Goal: Task Accomplishment & Management: Use online tool/utility

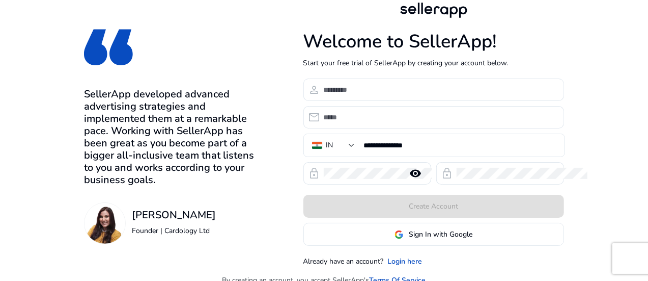
scroll to position [12, 0]
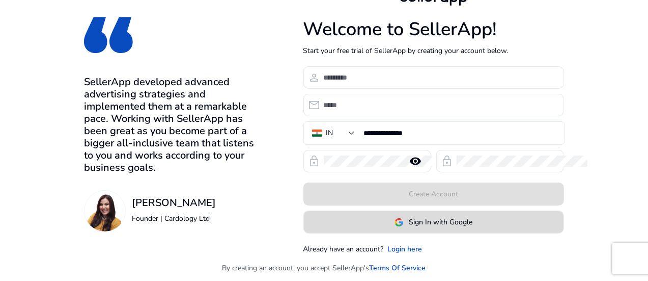
click at [473, 224] on span "Sign In with Google" at bounding box center [441, 221] width 64 height 11
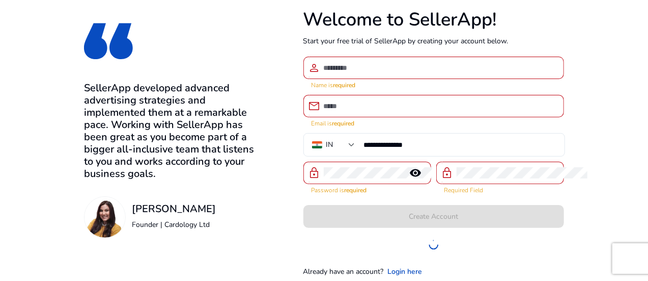
scroll to position [28, 0]
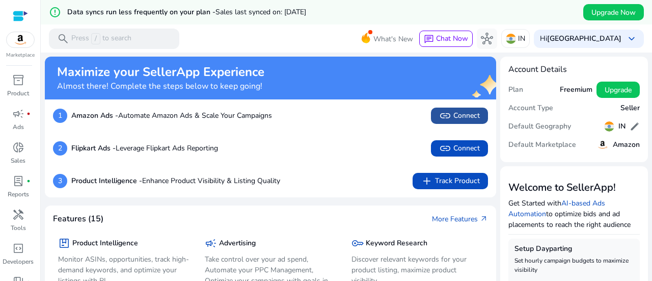
click at [457, 118] on span "link Connect" at bounding box center [459, 116] width 41 height 12
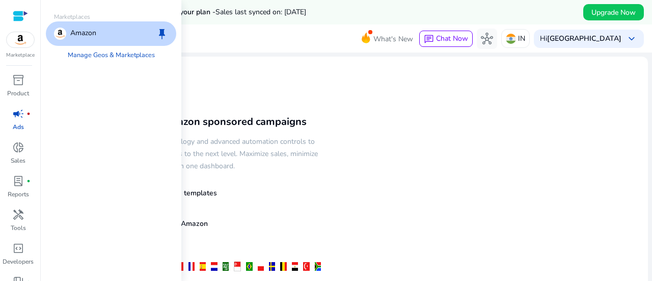
click at [15, 40] on img at bounding box center [21, 39] width 28 height 15
click at [76, 28] on p "Amazon" at bounding box center [83, 34] width 26 height 12
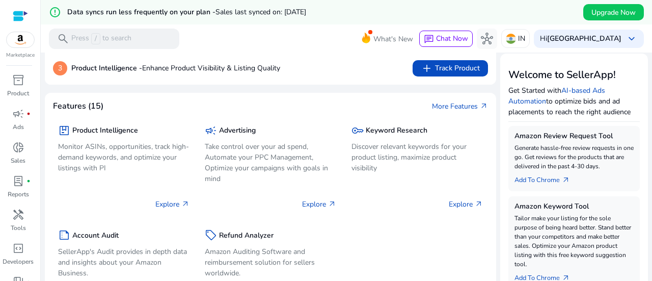
scroll to position [113, 0]
click at [100, 131] on h5 "Product Intelligence" at bounding box center [105, 130] width 66 height 9
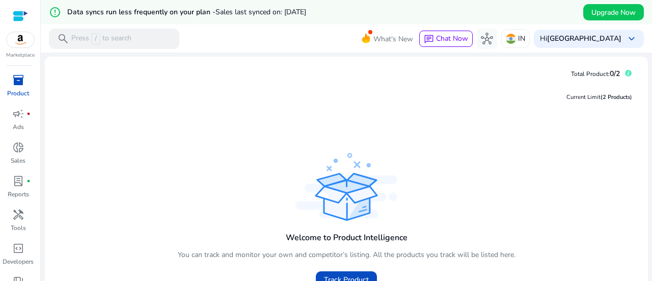
scroll to position [73, 0]
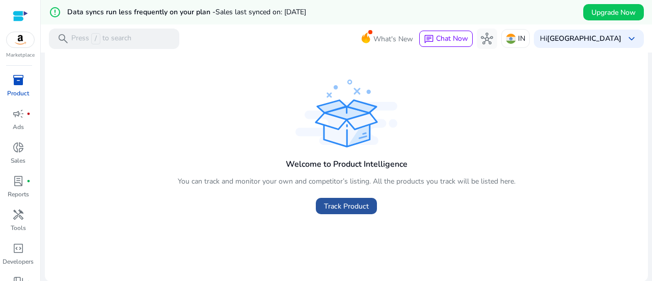
click at [337, 203] on span "Track Product" at bounding box center [346, 206] width 45 height 11
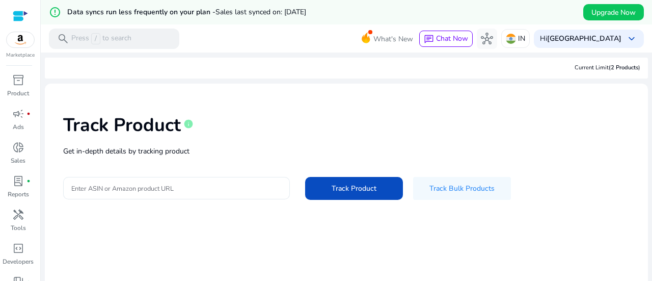
click at [147, 180] on div at bounding box center [176, 188] width 210 height 22
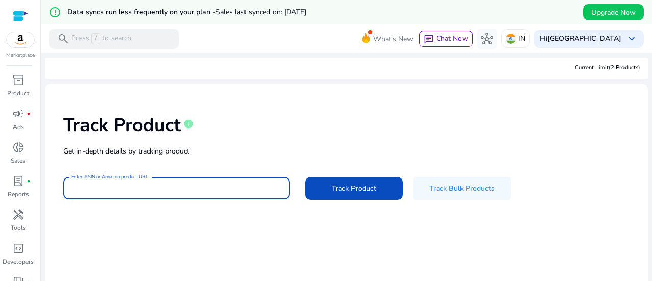
paste input "**********"
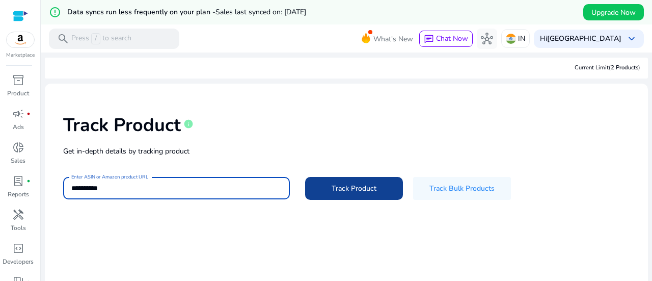
type input "**********"
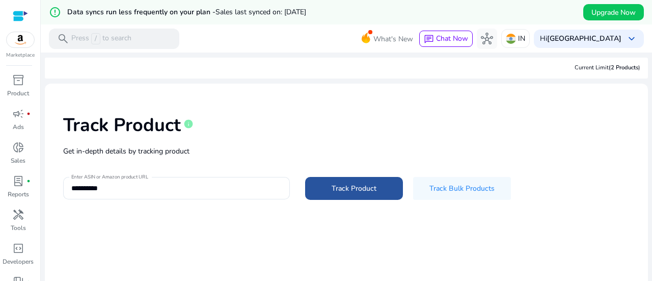
click at [344, 188] on span "Track Product" at bounding box center [354, 188] width 45 height 11
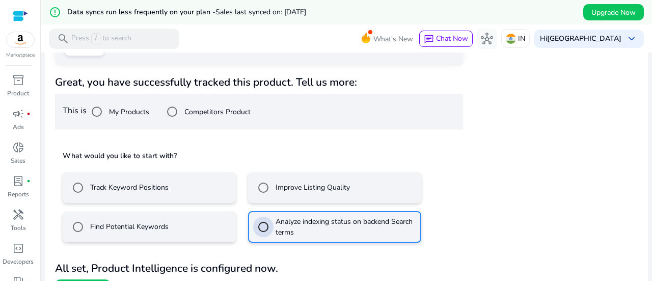
scroll to position [233, 0]
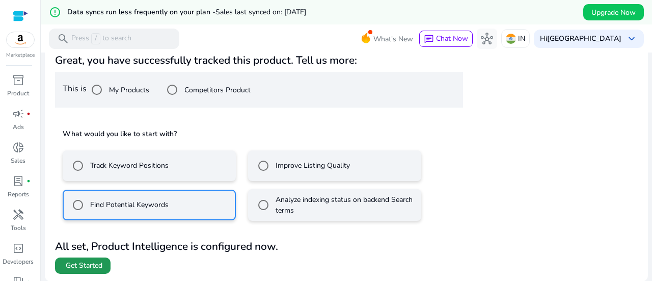
click at [77, 268] on span "Get Started" at bounding box center [84, 265] width 37 height 10
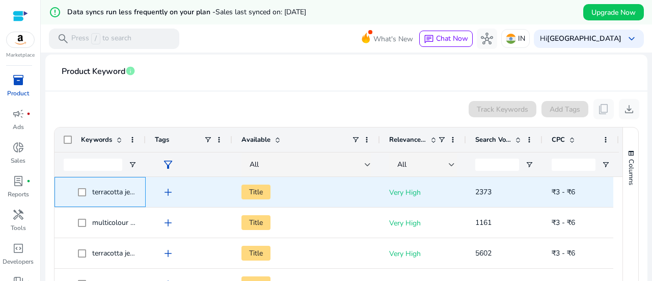
click at [116, 192] on span "terracotta jewellery set" at bounding box center [128, 192] width 73 height 10
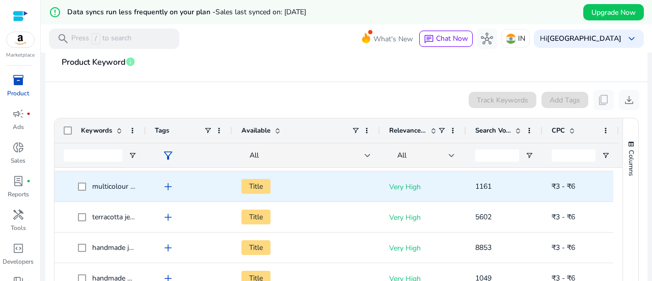
click at [426, 190] on p "Very High" at bounding box center [423, 186] width 68 height 21
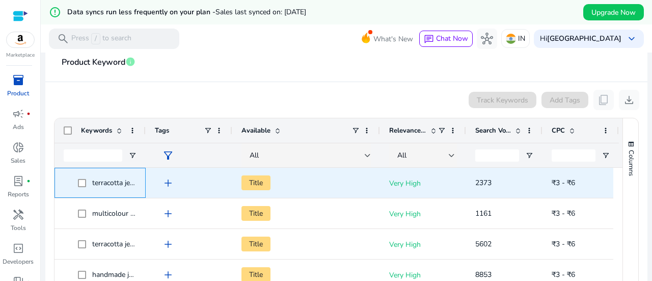
click at [110, 182] on span "terracotta jewellery set" at bounding box center [128, 183] width 73 height 10
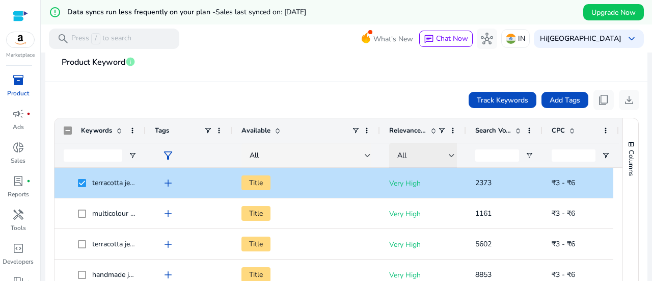
click at [415, 155] on div "All" at bounding box center [422, 155] width 51 height 11
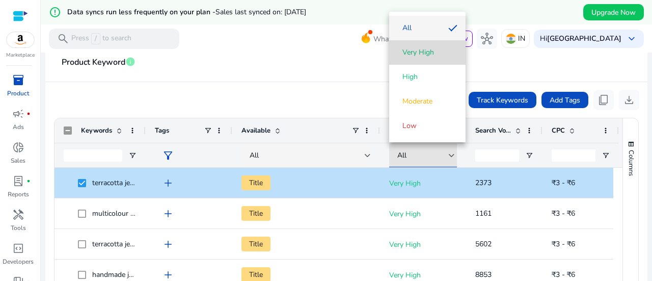
click at [406, 51] on span "Very High" at bounding box center [418, 52] width 32 height 10
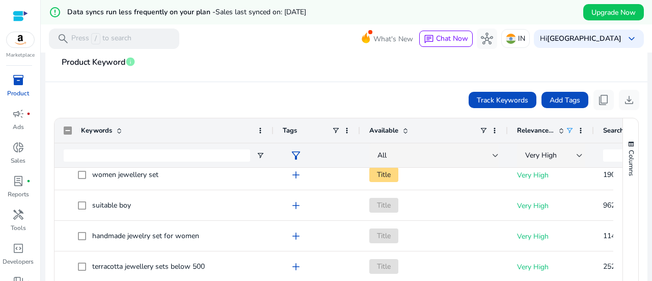
drag, startPoint x: 143, startPoint y: 128, endPoint x: 274, endPoint y: 115, distance: 132.1
click at [274, 115] on ag-grid-angular "Press ENTER to sort. Press Space to toggle all rows selection (unchecked). Pres…" at bounding box center [346, 227] width 601 height 229
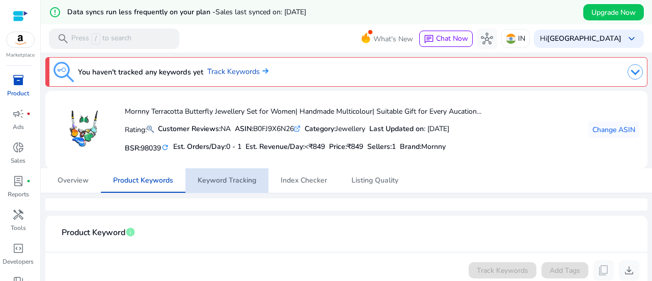
click at [239, 182] on span "Keyword Tracking" at bounding box center [227, 180] width 59 height 7
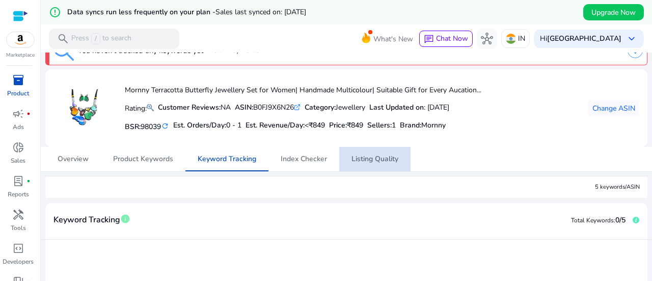
click at [364, 157] on span "Listing Quality" at bounding box center [374, 158] width 47 height 7
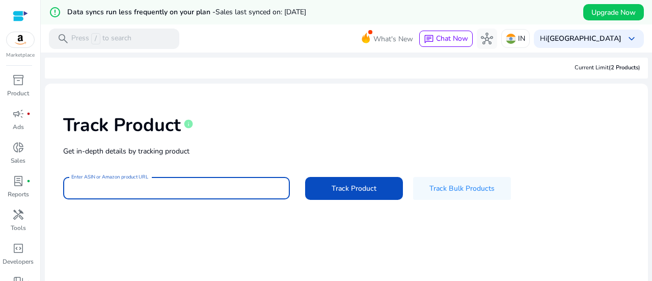
click at [122, 184] on input "Enter ASIN or Amazon product URL" at bounding box center [176, 187] width 210 height 11
paste input "**********"
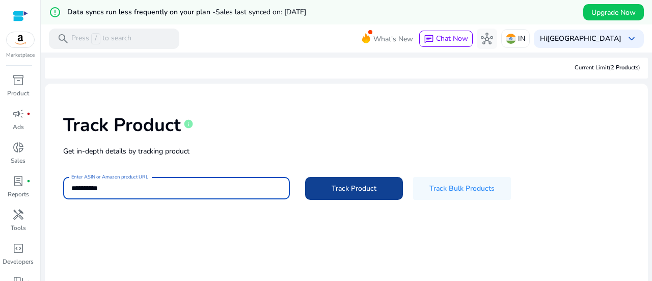
type input "**********"
click at [334, 185] on span "Track Product" at bounding box center [354, 188] width 45 height 11
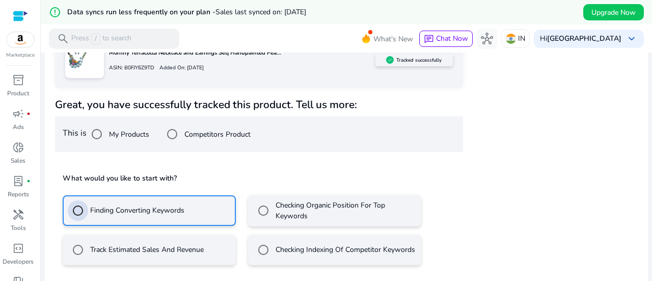
scroll to position [234, 0]
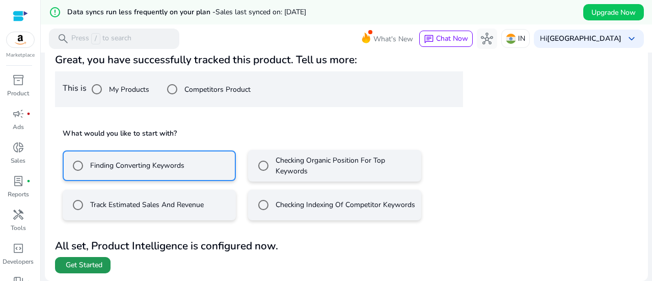
click at [75, 265] on span "Get Started" at bounding box center [84, 265] width 37 height 10
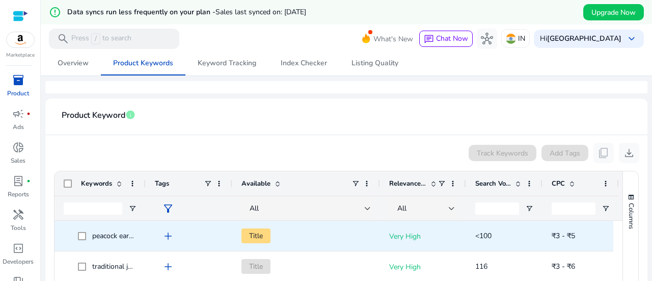
scroll to position [182, 0]
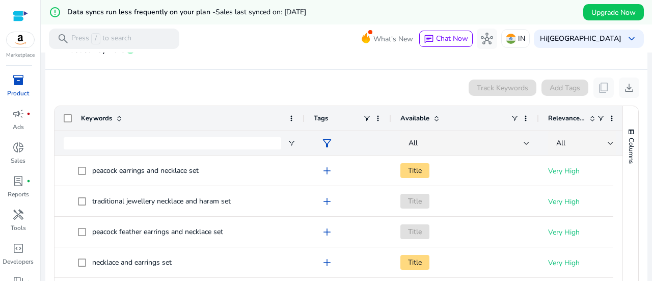
drag, startPoint x: 143, startPoint y: 116, endPoint x: 302, endPoint y: 104, distance: 159.3
click at [302, 104] on ag-grid-angular "Press ENTER to sort. Press Space to toggle all rows selection (unchecked). Pres…" at bounding box center [346, 214] width 601 height 229
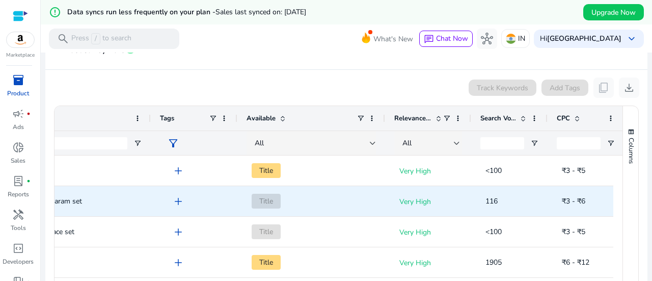
scroll to position [0, 149]
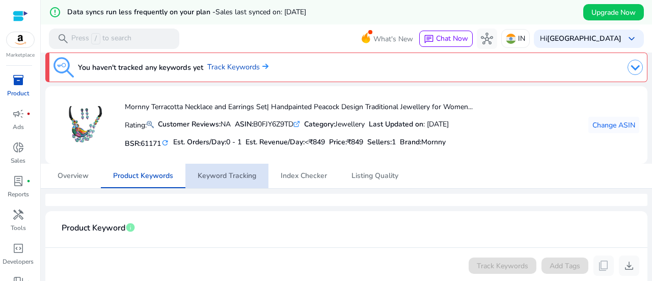
click at [231, 175] on span "Keyword Tracking" at bounding box center [227, 175] width 59 height 7
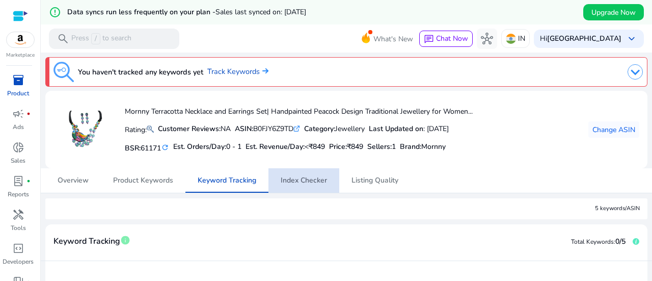
click at [304, 179] on span "Index Checker" at bounding box center [304, 180] width 46 height 7
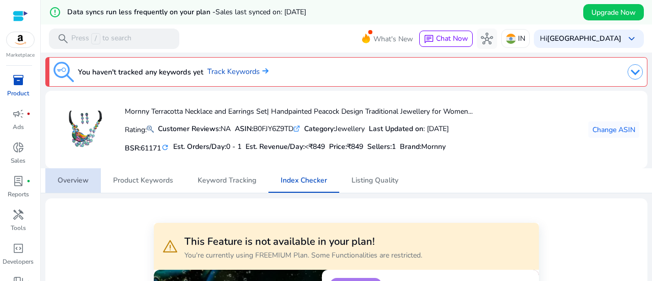
click at [69, 179] on span "Overview" at bounding box center [73, 180] width 31 height 7
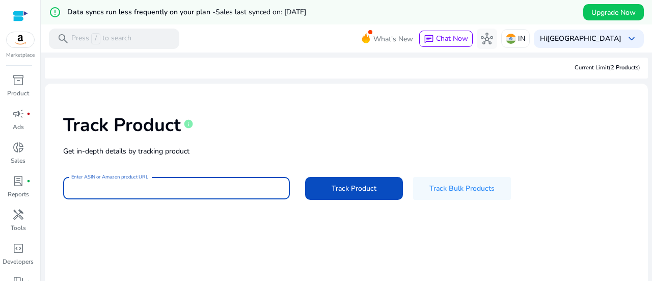
click at [133, 185] on input "Enter ASIN or Amazon product URL" at bounding box center [176, 187] width 210 height 11
paste input "**********"
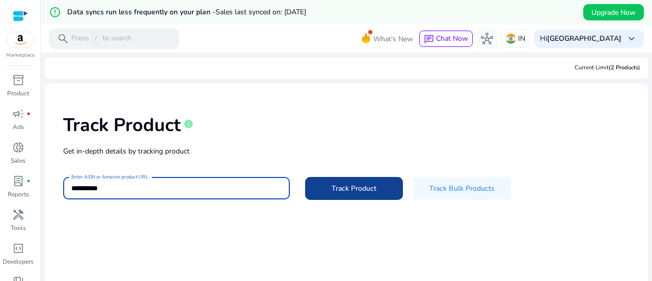
type input "**********"
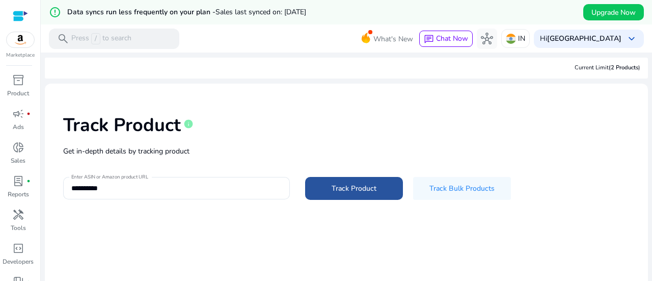
click at [332, 188] on span "Track Product" at bounding box center [354, 188] width 45 height 11
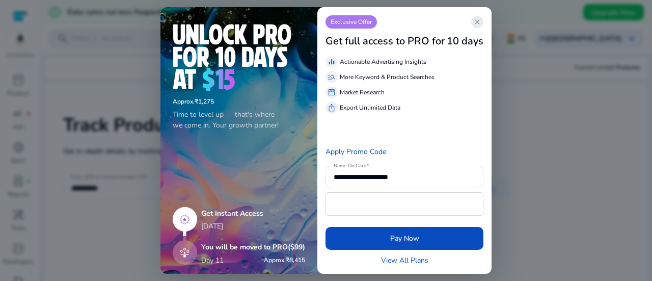
click at [475, 22] on span "close" at bounding box center [477, 22] width 8 height 8
